Goal: Transaction & Acquisition: Purchase product/service

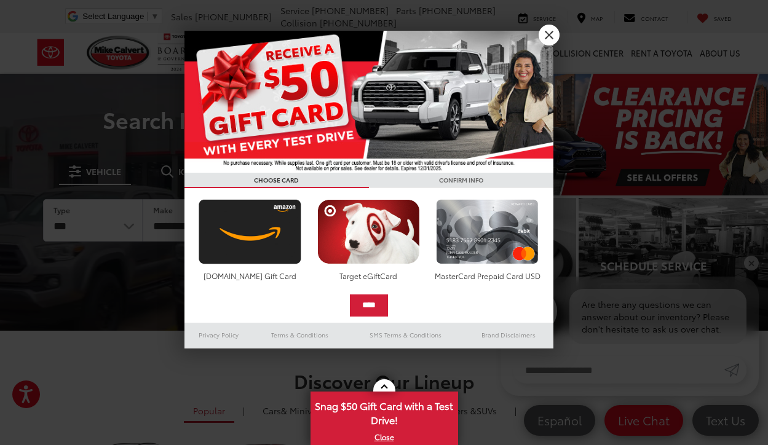
click at [556, 30] on link "X" at bounding box center [549, 35] width 21 height 21
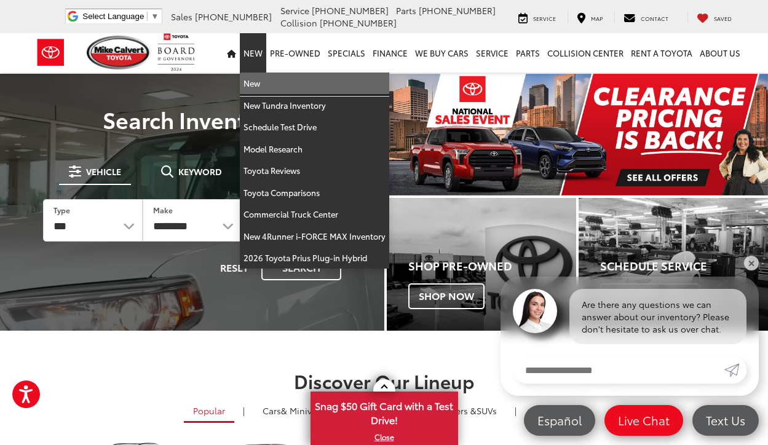
click at [264, 84] on link "New" at bounding box center [314, 84] width 149 height 22
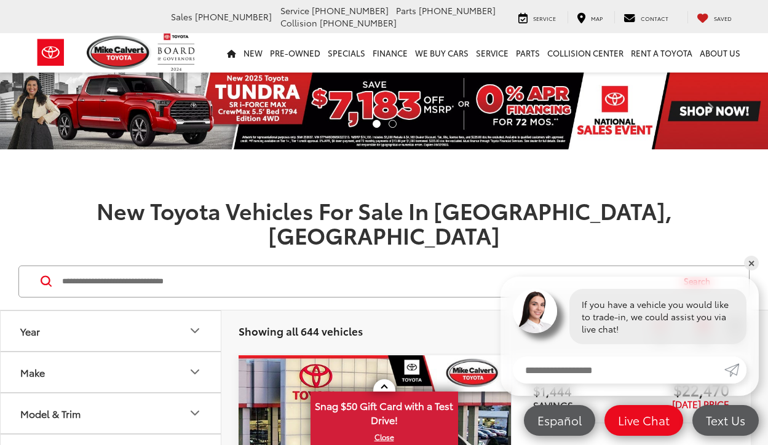
click at [71, 396] on button "Model & Trim" at bounding box center [111, 414] width 221 height 40
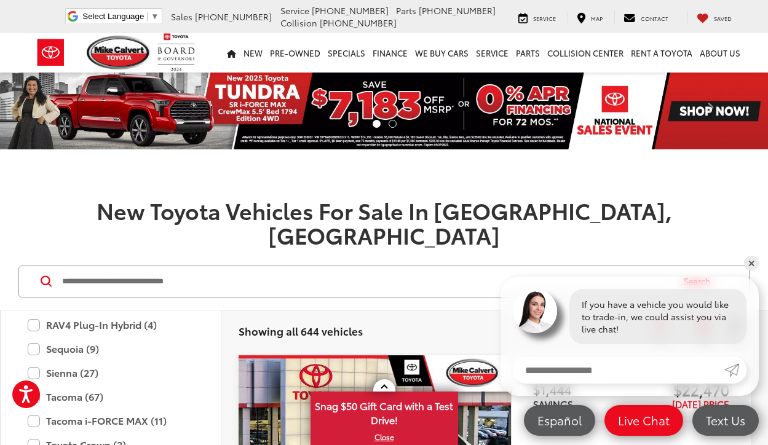
scroll to position [701, 0]
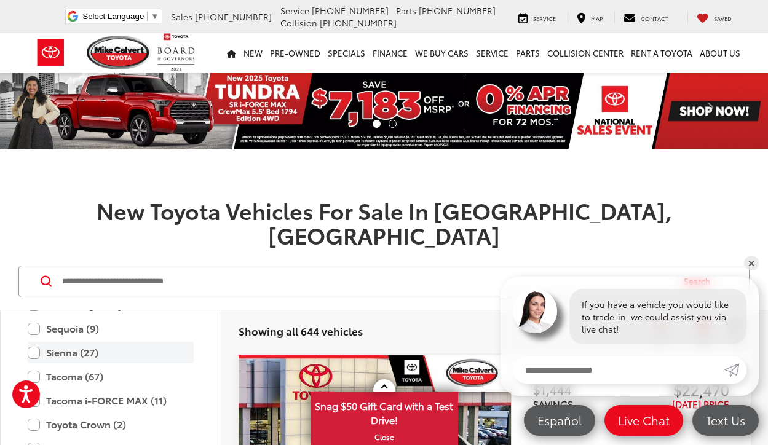
click at [34, 342] on label "Sienna (27)" at bounding box center [111, 353] width 166 height 22
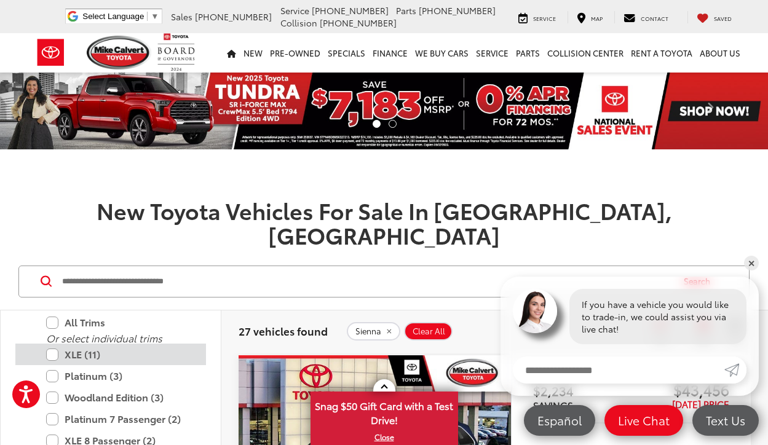
scroll to position [763, 0]
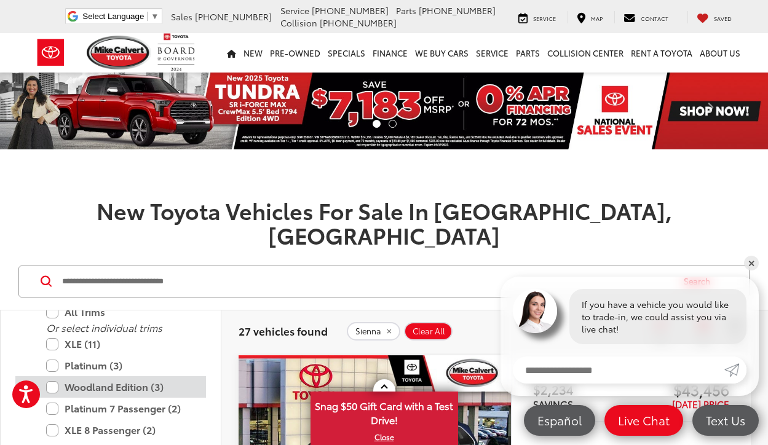
click at [54, 376] on label "Woodland Edition (3)" at bounding box center [120, 387] width 148 height 22
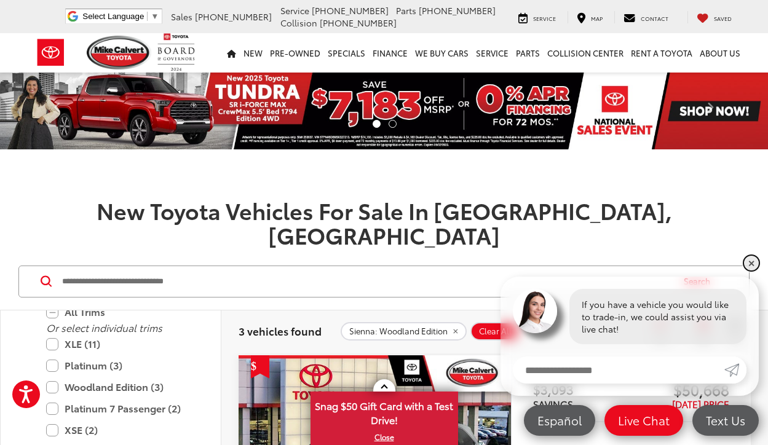
click at [750, 264] on link "✕" at bounding box center [751, 263] width 15 height 15
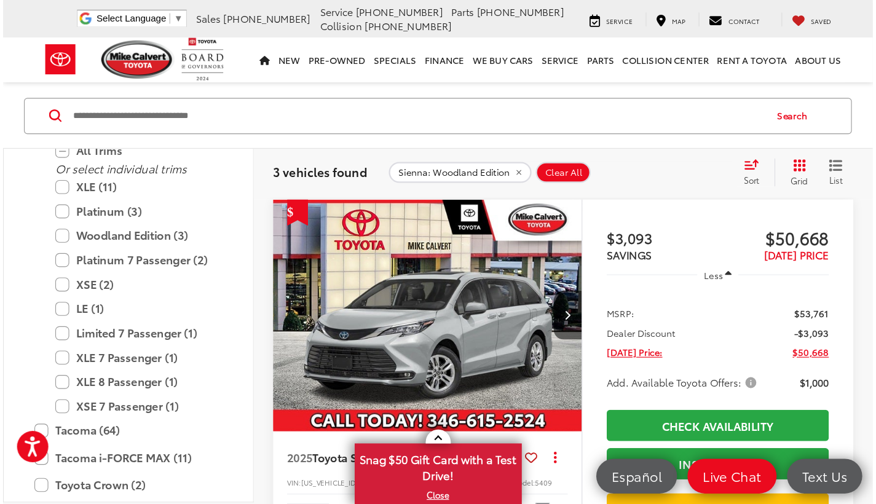
scroll to position [175, 0]
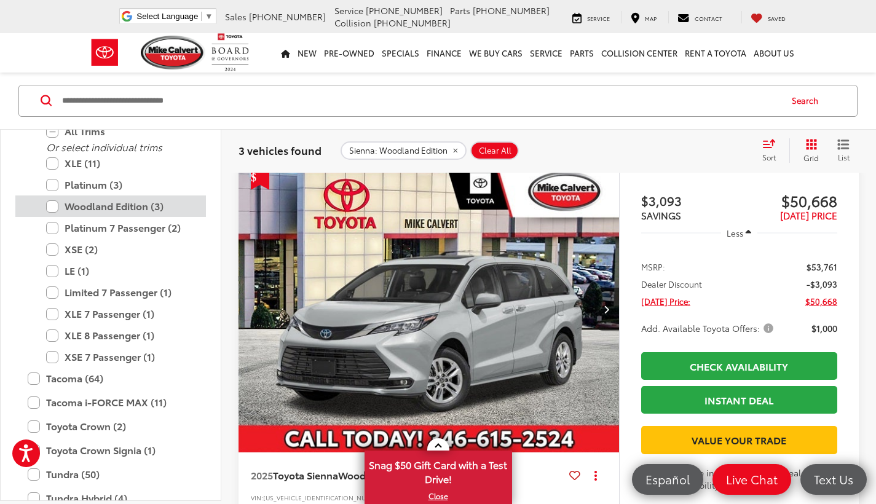
click at [54, 207] on label "Woodland Edition (3)" at bounding box center [120, 207] width 148 height 22
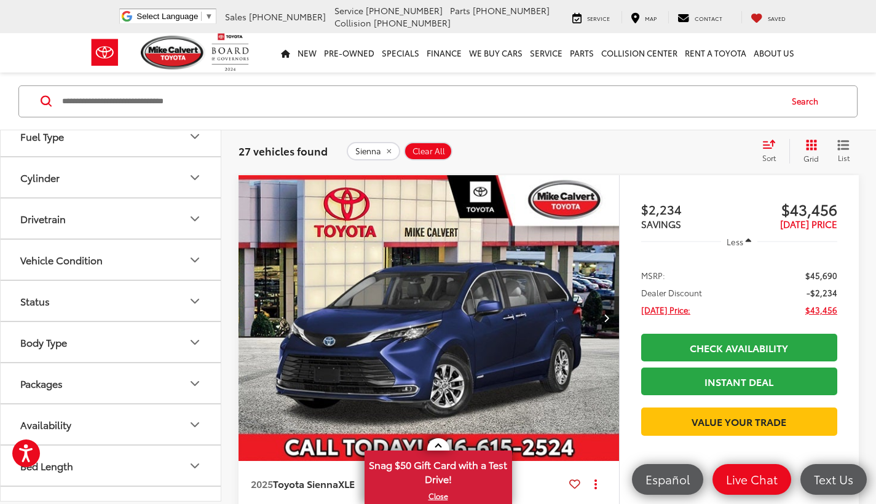
scroll to position [1077, 0]
click at [173, 210] on button "Drivetrain" at bounding box center [111, 216] width 221 height 40
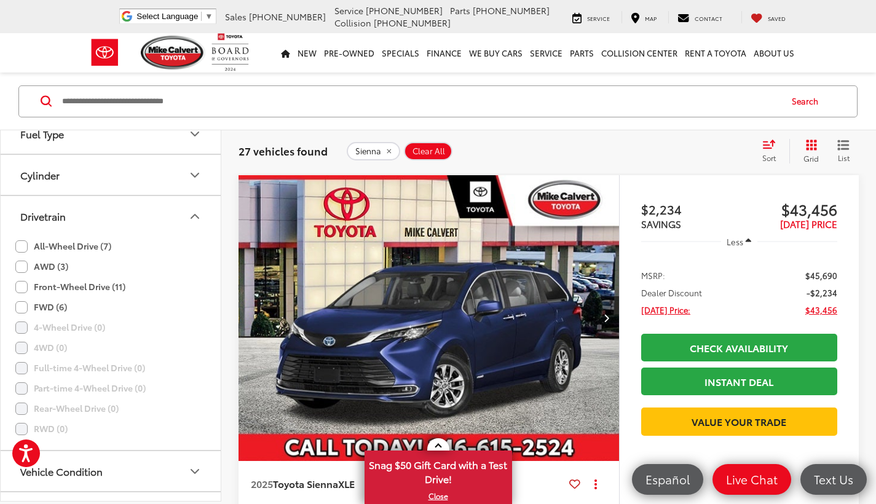
click at [77, 247] on label "All-Wheel Drive (7)" at bounding box center [63, 246] width 96 height 20
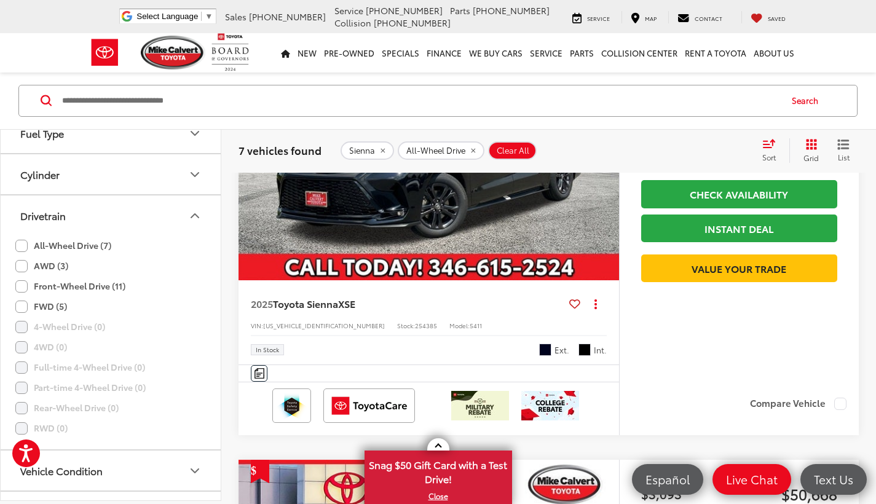
scroll to position [764, 0]
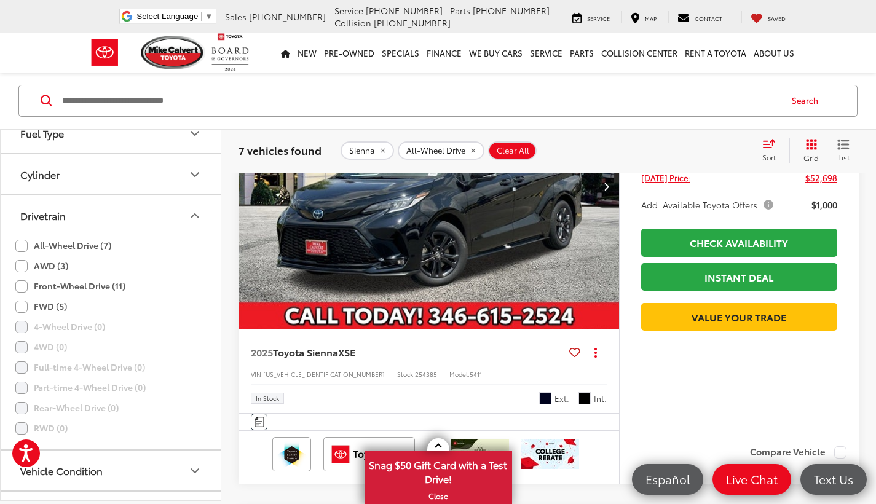
click at [314, 352] on span "Toyota Sienna" at bounding box center [305, 352] width 65 height 14
